Goal: Task Accomplishment & Management: Manage account settings

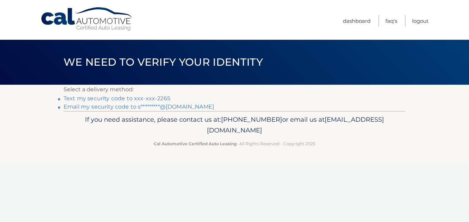
click at [162, 99] on link "Text my security code to xxx-xxx-2265" at bounding box center [117, 98] width 107 height 7
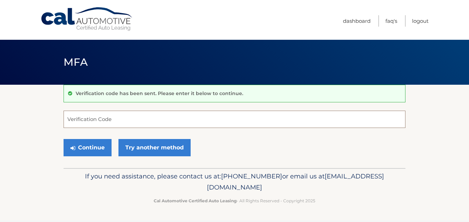
click at [117, 118] on input "Verification Code" at bounding box center [235, 118] width 342 height 17
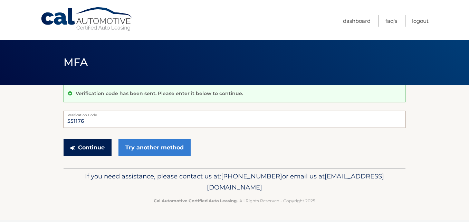
type input "551176"
click at [80, 147] on button "Continue" at bounding box center [88, 147] width 48 height 17
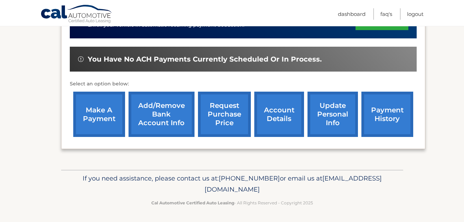
scroll to position [197, 0]
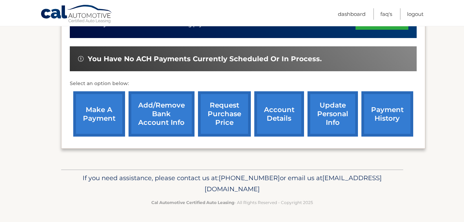
click at [401, 101] on link "payment history" at bounding box center [387, 113] width 52 height 45
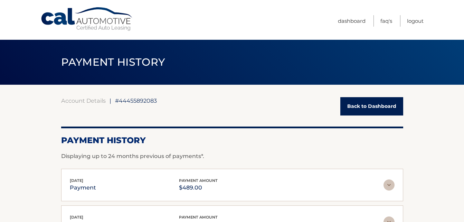
click at [378, 100] on link "Back to Dashboard" at bounding box center [371, 106] width 63 height 18
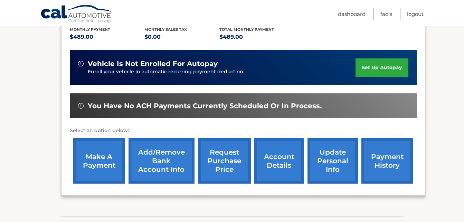
scroll to position [173, 0]
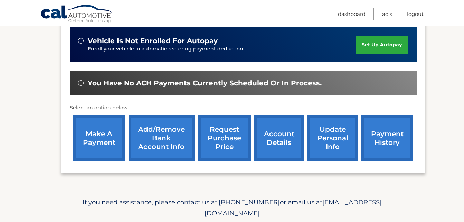
click at [85, 146] on link "make a payment" at bounding box center [99, 137] width 52 height 45
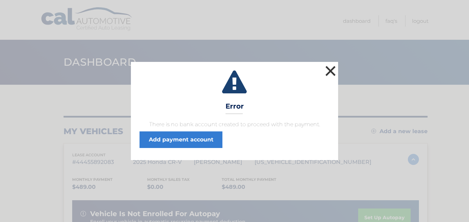
click at [327, 72] on button "×" at bounding box center [330, 71] width 14 height 14
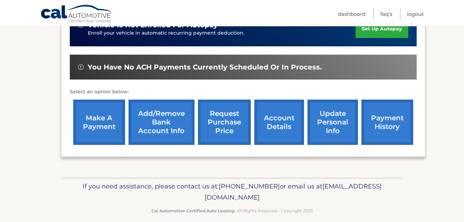
scroll to position [197, 0]
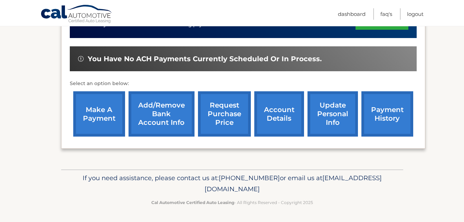
click at [272, 117] on link "account details" at bounding box center [279, 113] width 50 height 45
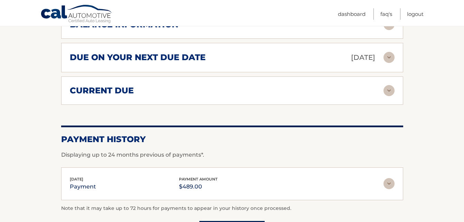
scroll to position [449, 0]
click at [390, 60] on img at bounding box center [388, 56] width 11 height 11
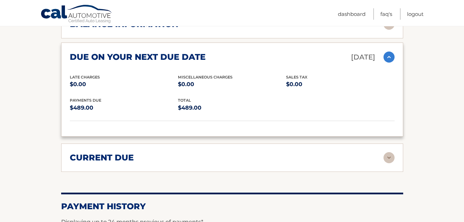
click at [390, 60] on img at bounding box center [388, 56] width 11 height 11
